Goal: Task Accomplishment & Management: Manage account settings

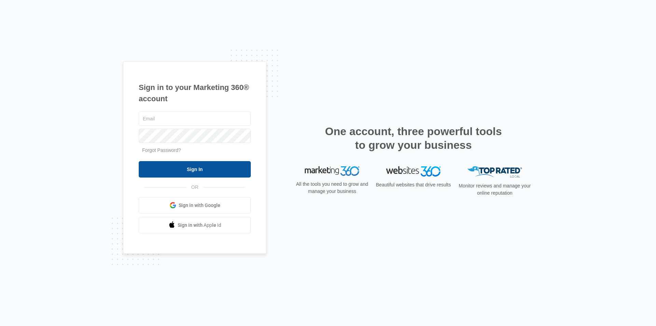
type input "[EMAIL_ADDRESS][DOMAIN_NAME]"
click at [232, 168] on input "Sign In" at bounding box center [195, 169] width 112 height 16
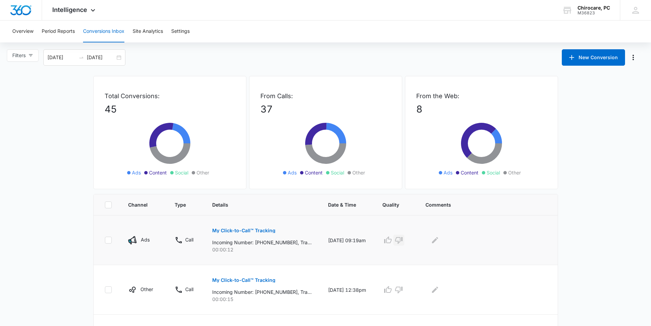
click at [402, 242] on icon "button" at bounding box center [399, 240] width 8 height 7
click at [439, 240] on icon "Edit Comments" at bounding box center [435, 240] width 8 height 8
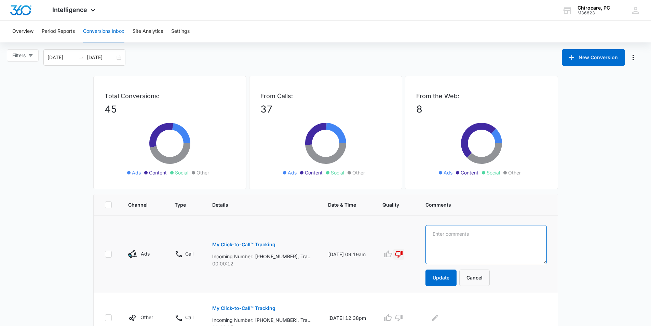
click at [440, 240] on textarea at bounding box center [485, 244] width 121 height 39
type textarea "WRONG #- LOOKING FOR [PERSON_NAME]"
click at [449, 278] on button "Update" at bounding box center [440, 277] width 31 height 16
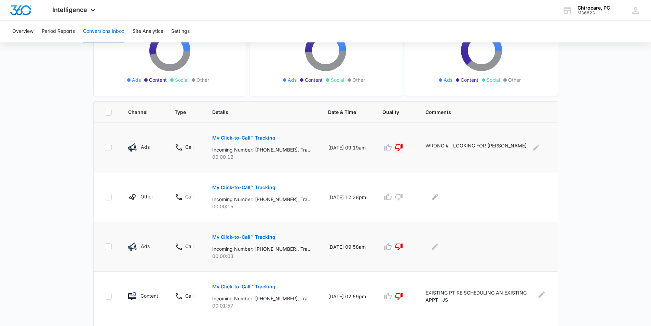
scroll to position [102, 0]
